Goal: Transaction & Acquisition: Purchase product/service

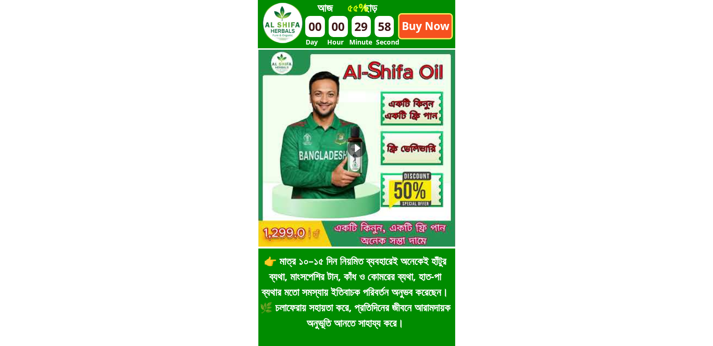
click at [425, 24] on p "Buy Now" at bounding box center [425, 26] width 52 height 23
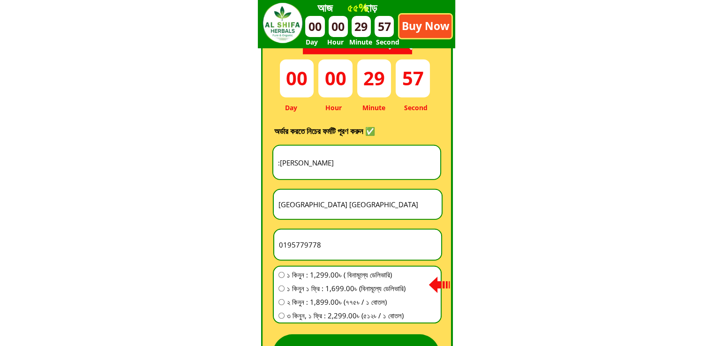
scroll to position [2613, 0]
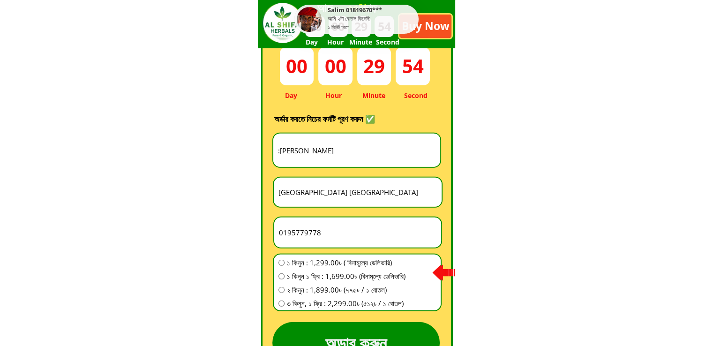
click at [313, 232] on input "0195779778" at bounding box center [358, 233] width 162 height 30
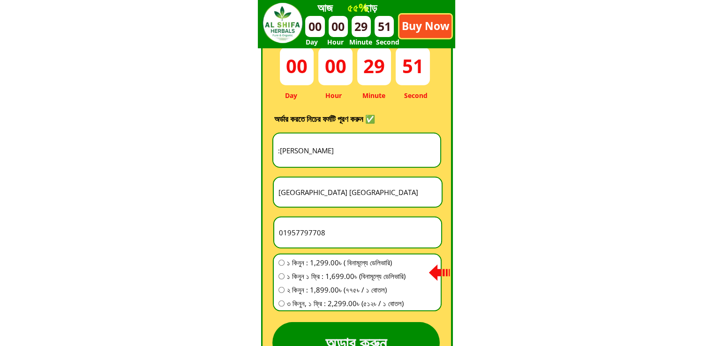
type input "01957797708"
click at [334, 302] on span "৩ কিনুন, ১ ফ্রি : 2,299.00৳ (৫১২৳ / ১ বোতল)" at bounding box center [346, 303] width 119 height 11
radio input "true"
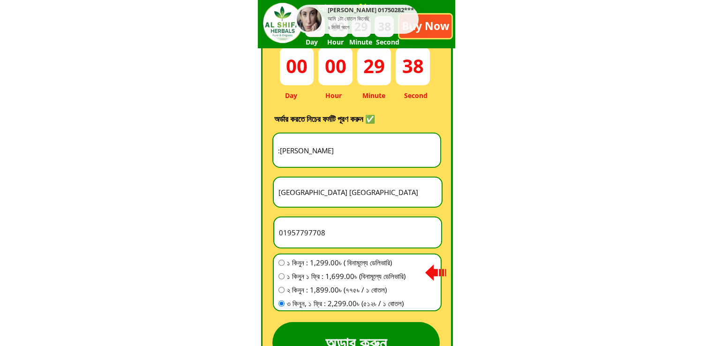
click at [326, 194] on input "[GEOGRAPHIC_DATA] [GEOGRAPHIC_DATA]" at bounding box center [357, 192] width 163 height 29
paste input "ঠিকানা :"
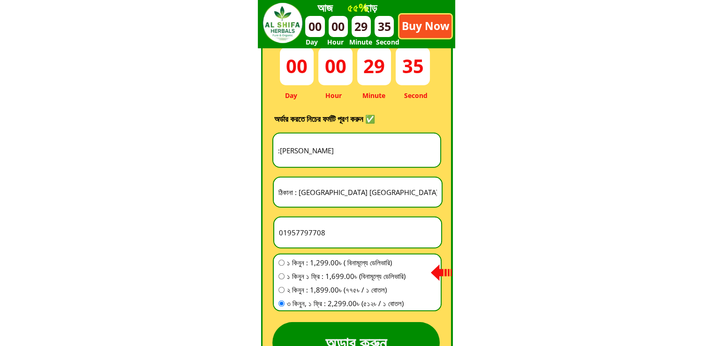
type input "ঠিকানা : [GEOGRAPHIC_DATA] [GEOGRAPHIC_DATA]"
click at [348, 145] on input ":[PERSON_NAME]" at bounding box center [357, 150] width 162 height 33
paste input "[PERSON_NAME]"
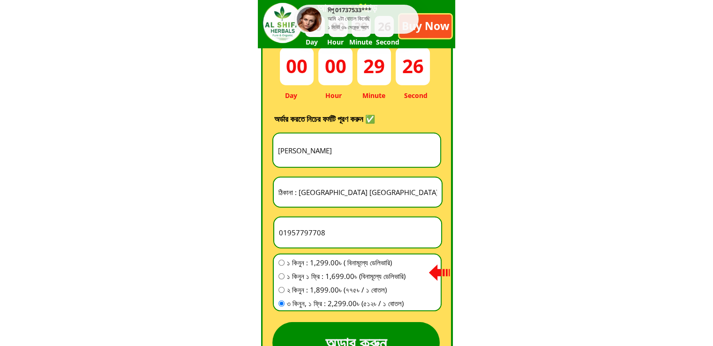
type input "[PERSON_NAME]"
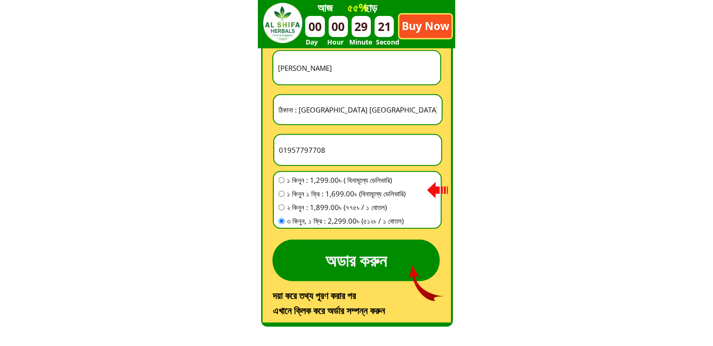
scroll to position [2706, 0]
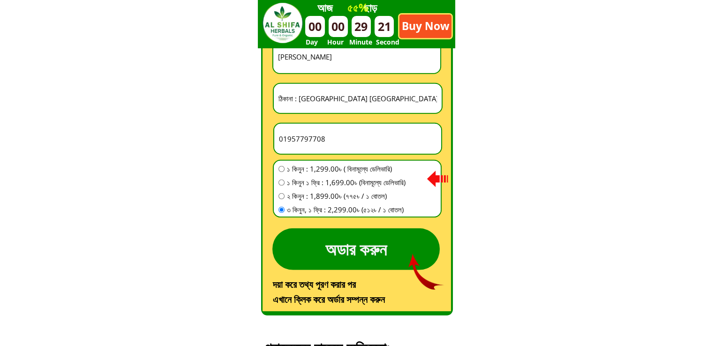
click at [413, 239] on p "অডার করুন" at bounding box center [355, 249] width 167 height 42
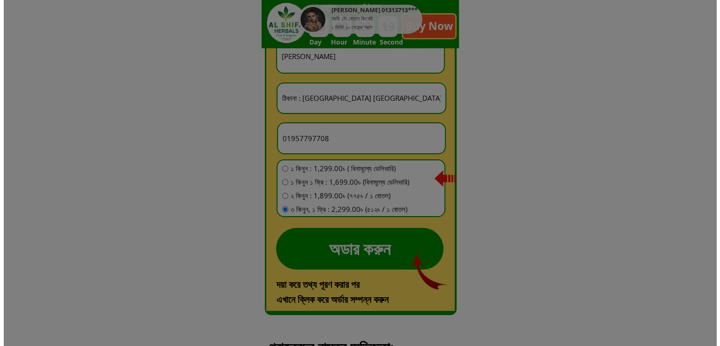
scroll to position [0, 0]
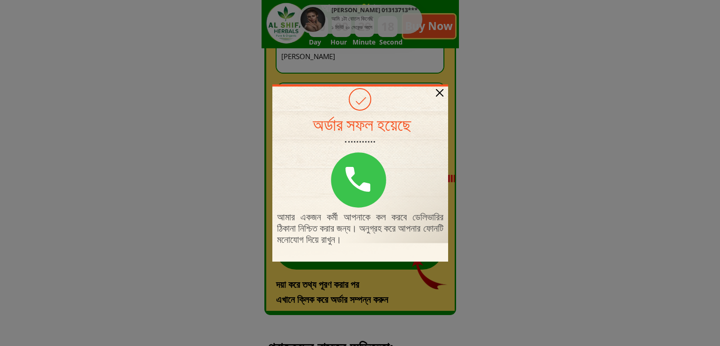
click at [435, 92] on div "আমার একজন কর্মী আপনাকে কল করবে ডেলিভারির ঠিকানা নিশ্চিত করার জন্য। অনুগ্রহ করে …" at bounding box center [360, 172] width 176 height 177
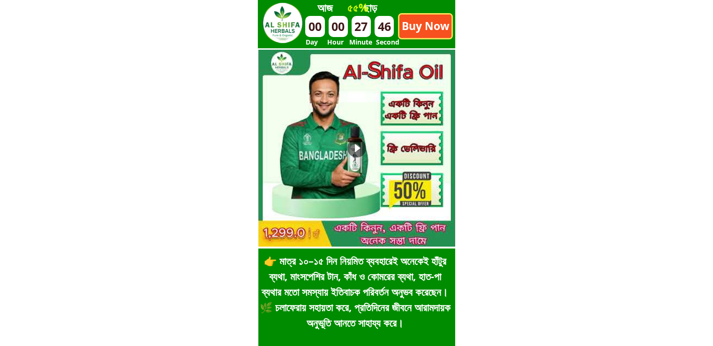
click at [427, 28] on p "Buy Now" at bounding box center [425, 26] width 52 height 23
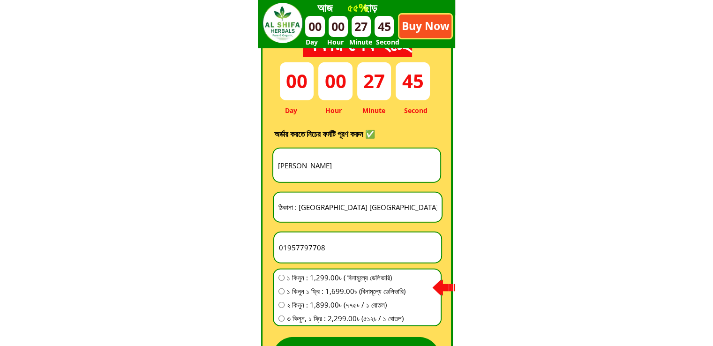
scroll to position [2613, 0]
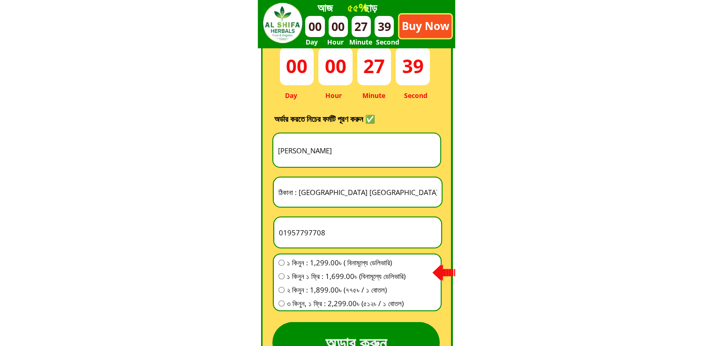
click at [336, 145] on input "[PERSON_NAME]" at bounding box center [357, 150] width 162 height 33
paste input "d Shakil Khan ẞ"
type input "Md Shakil Khan ẞ"
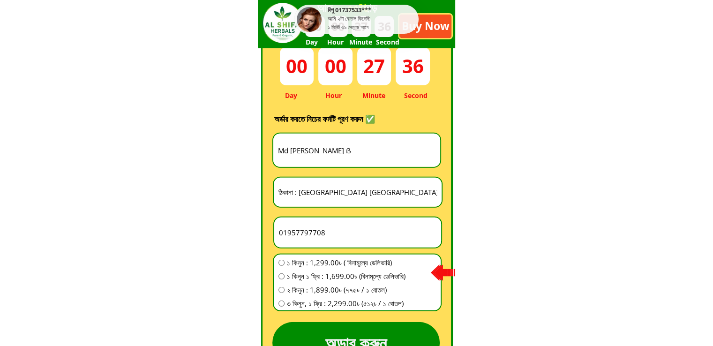
click at [339, 188] on input "ঠিকানা : [GEOGRAPHIC_DATA] [GEOGRAPHIC_DATA]" at bounding box center [357, 192] width 163 height 29
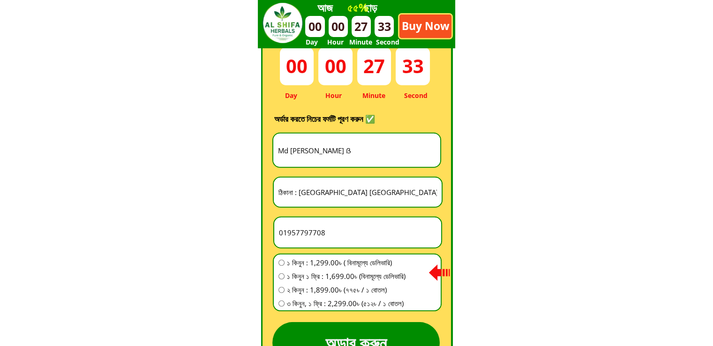
drag, startPoint x: 300, startPoint y: 193, endPoint x: 392, endPoint y: 189, distance: 92.5
click at [392, 189] on input "ঠিকানা : [GEOGRAPHIC_DATA] [GEOGRAPHIC_DATA]" at bounding box center [357, 192] width 163 height 29
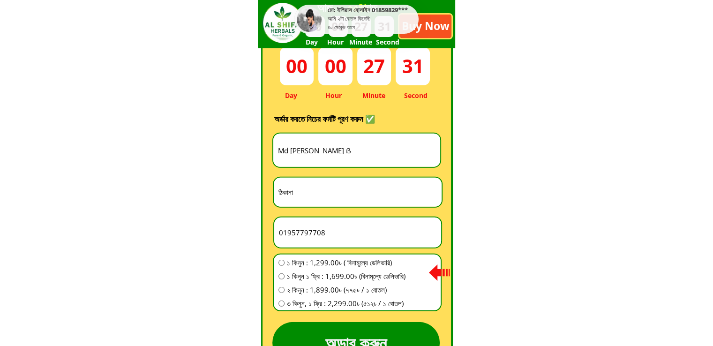
type input "ঠিকানা"
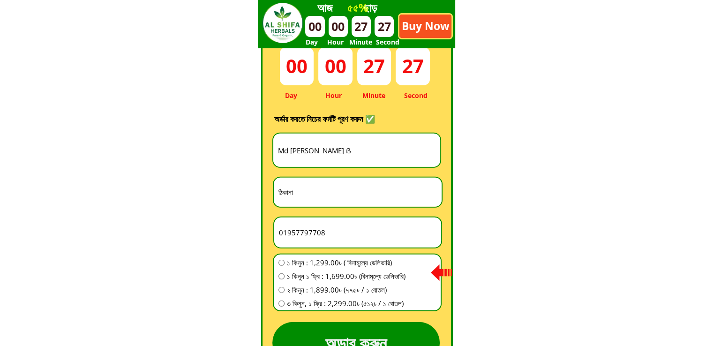
click at [299, 242] on input "01957797708" at bounding box center [358, 233] width 162 height 30
click at [306, 237] on input "01957797708" at bounding box center [358, 233] width 162 height 30
paste input "65029065"
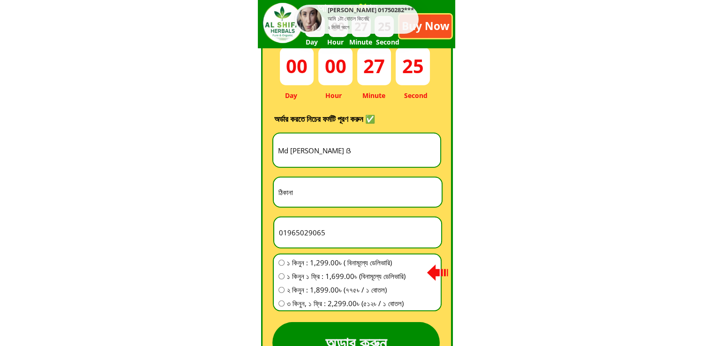
type input "01965029065"
click at [304, 262] on span "১ কিনুন : 1,299.00৳ ( বিনামূল্যে ডেলিভারি)" at bounding box center [346, 262] width 119 height 11
radio input "true"
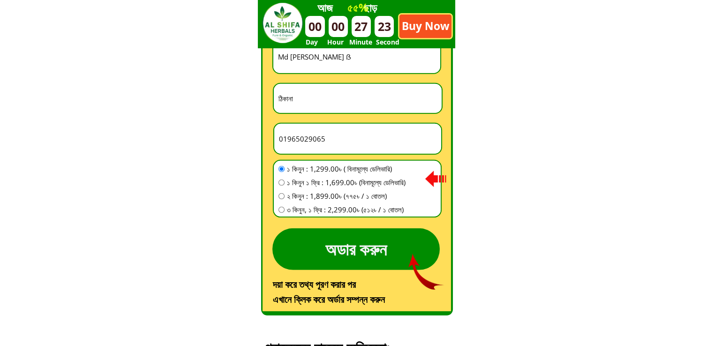
click at [355, 238] on p "অডার করুন" at bounding box center [355, 249] width 167 height 42
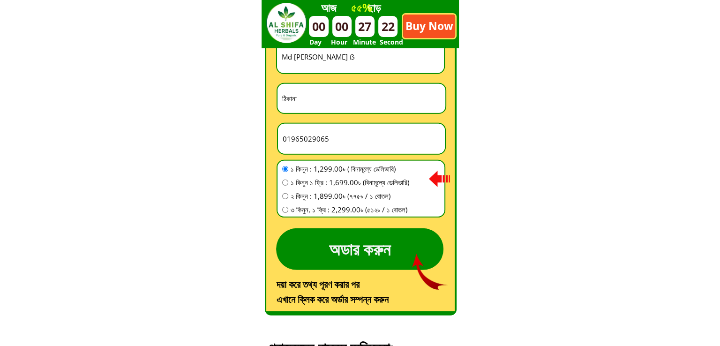
scroll to position [0, 0]
